Goal: Task Accomplishment & Management: Manage account settings

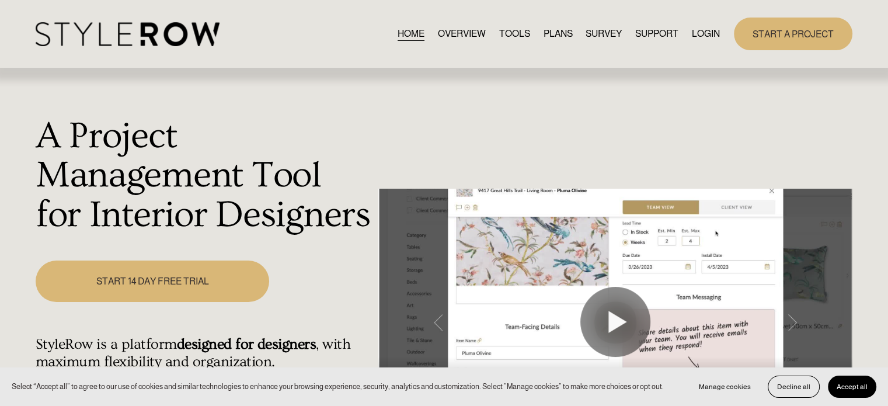
click at [698, 39] on link "LOGIN" at bounding box center [706, 34] width 28 height 16
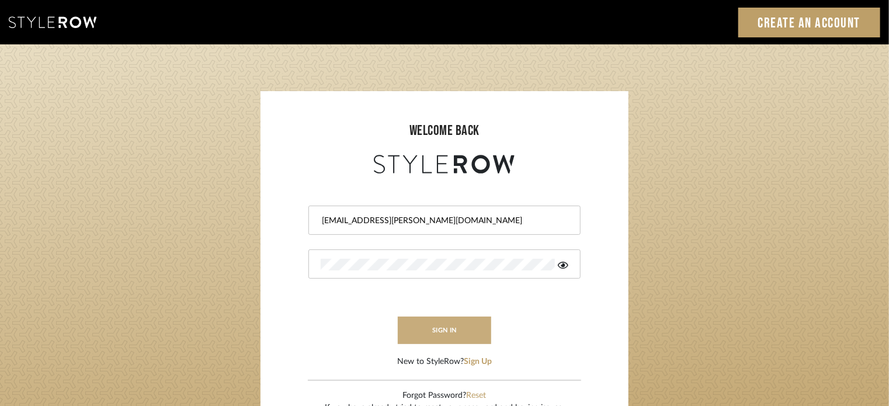
click at [468, 323] on button "sign in" at bounding box center [444, 329] width 93 height 27
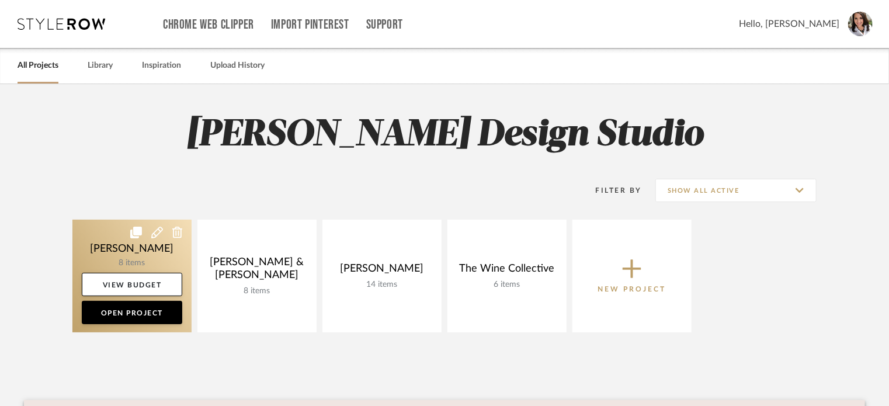
click at [116, 246] on link at bounding box center [131, 276] width 119 height 113
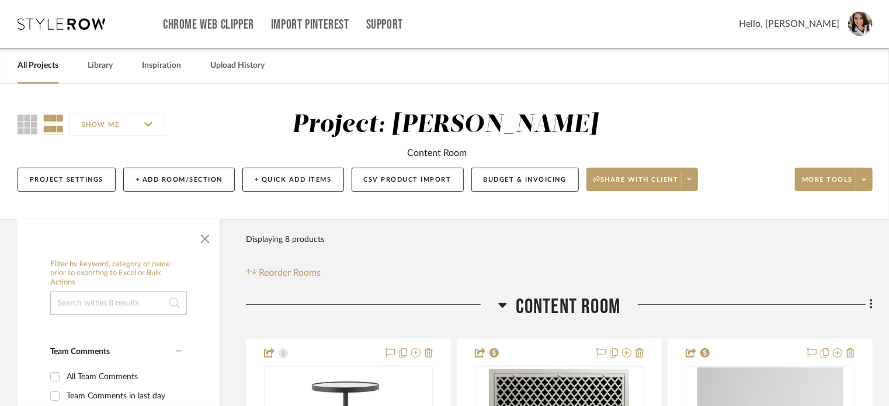
click at [831, 121] on div "SHOW ME Project: Amini, Mona Content Room Project Settings + Add Room/Section +…" at bounding box center [444, 154] width 889 height 89
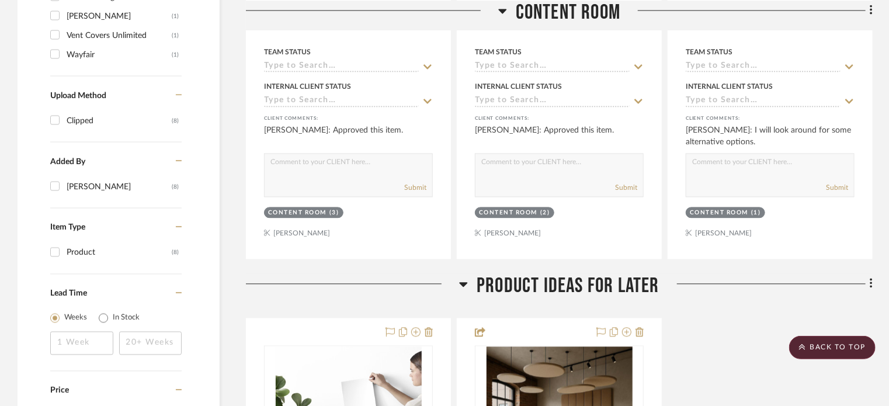
scroll to position [1460, 0]
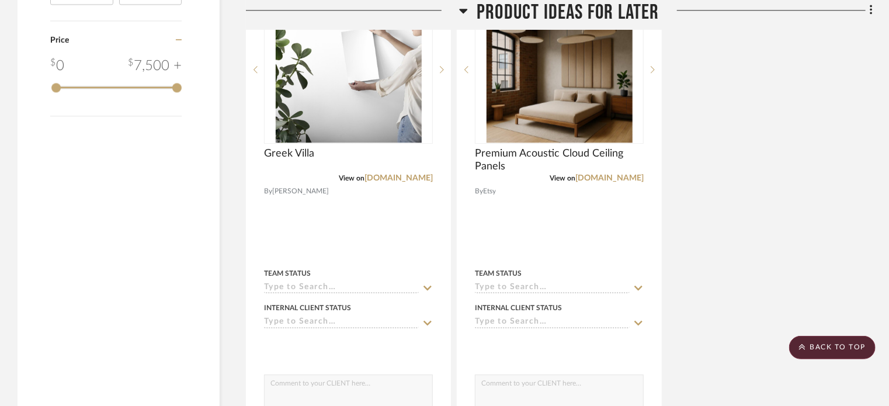
click at [821, 269] on div "Greek Villa View on designshop.com By Sherwin Williams Team Status Internal Cli…" at bounding box center [559, 224] width 626 height 512
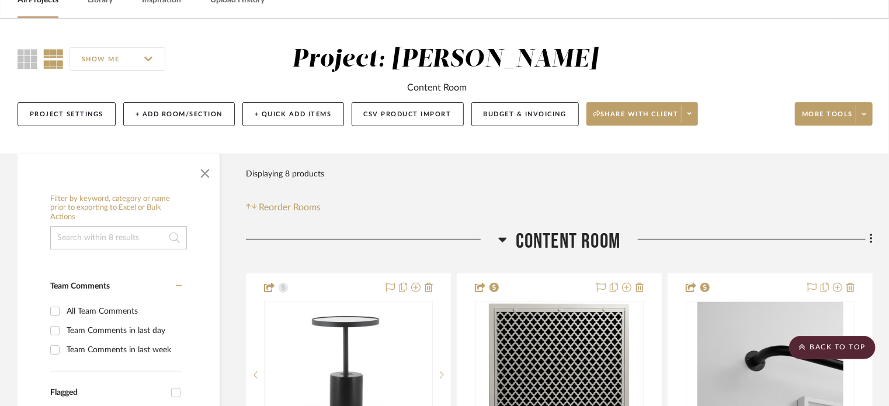
scroll to position [0, 0]
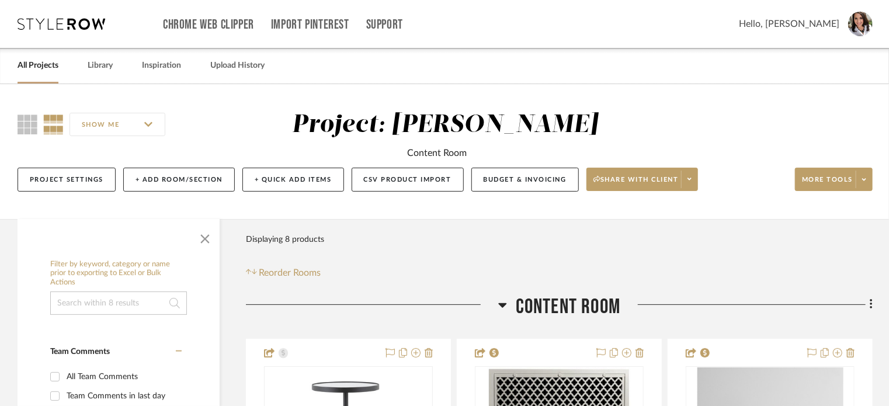
click at [824, 26] on span "Hello, Lisa" at bounding box center [789, 24] width 100 height 14
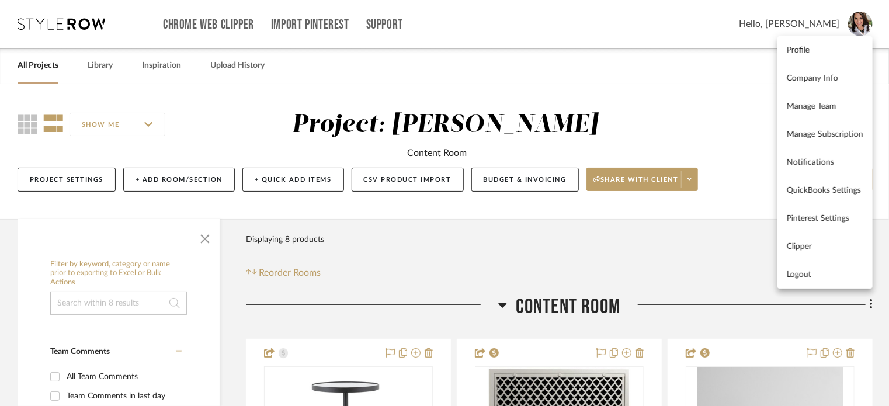
click at [805, 275] on span "Logout" at bounding box center [824, 275] width 76 height 10
